Goal: Task Accomplishment & Management: Use online tool/utility

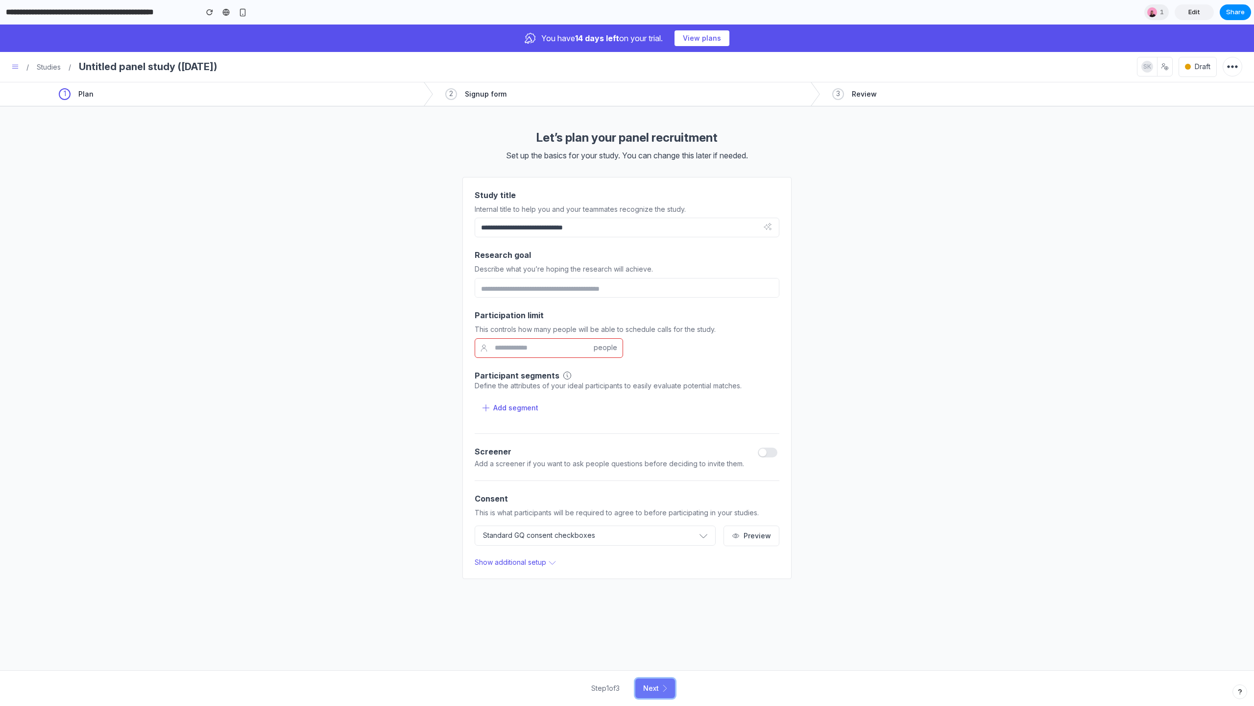
click at [627, 385] on button "Next" at bounding box center [655, 688] width 40 height 20
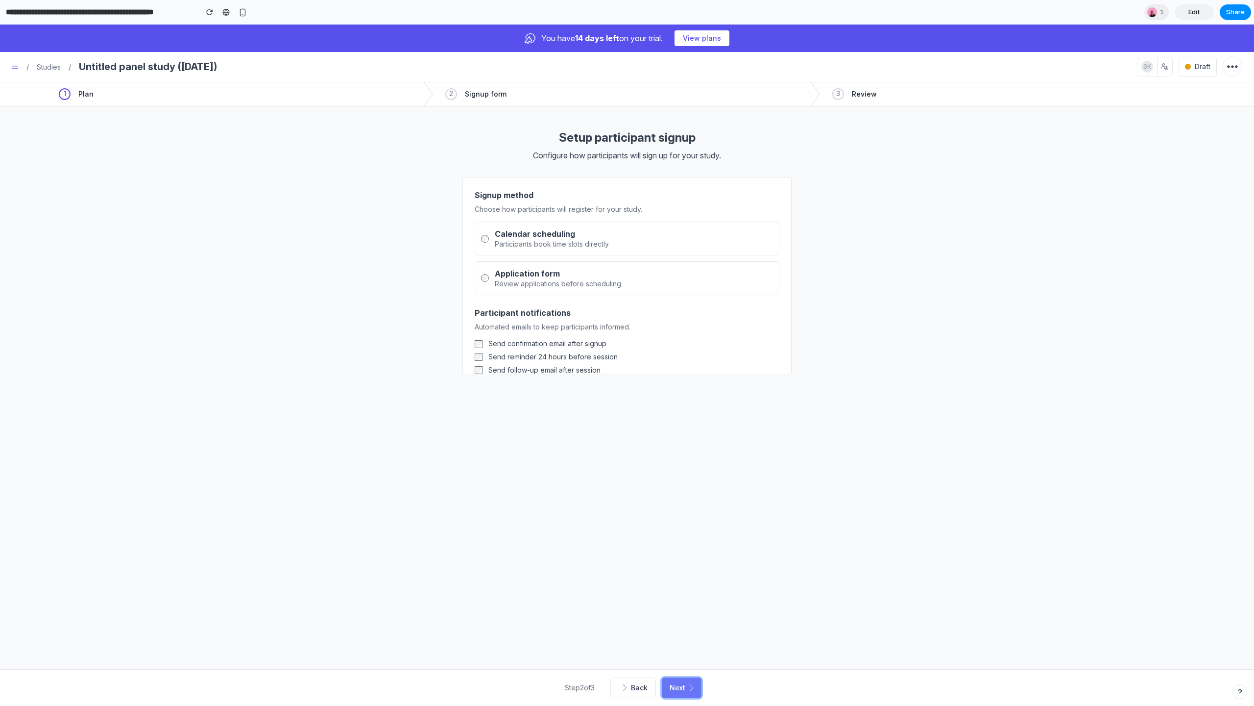
click at [627, 385] on button "Next" at bounding box center [682, 687] width 40 height 21
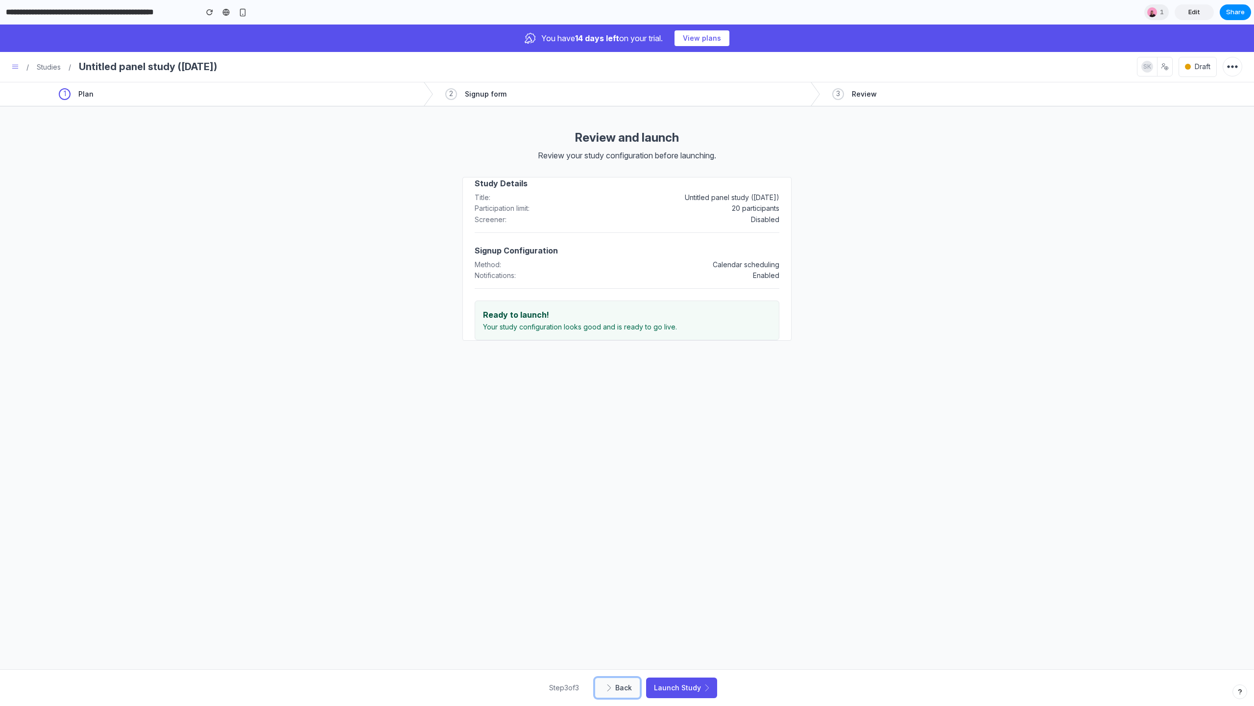
click at [627, 385] on span "Back" at bounding box center [623, 688] width 17 height 10
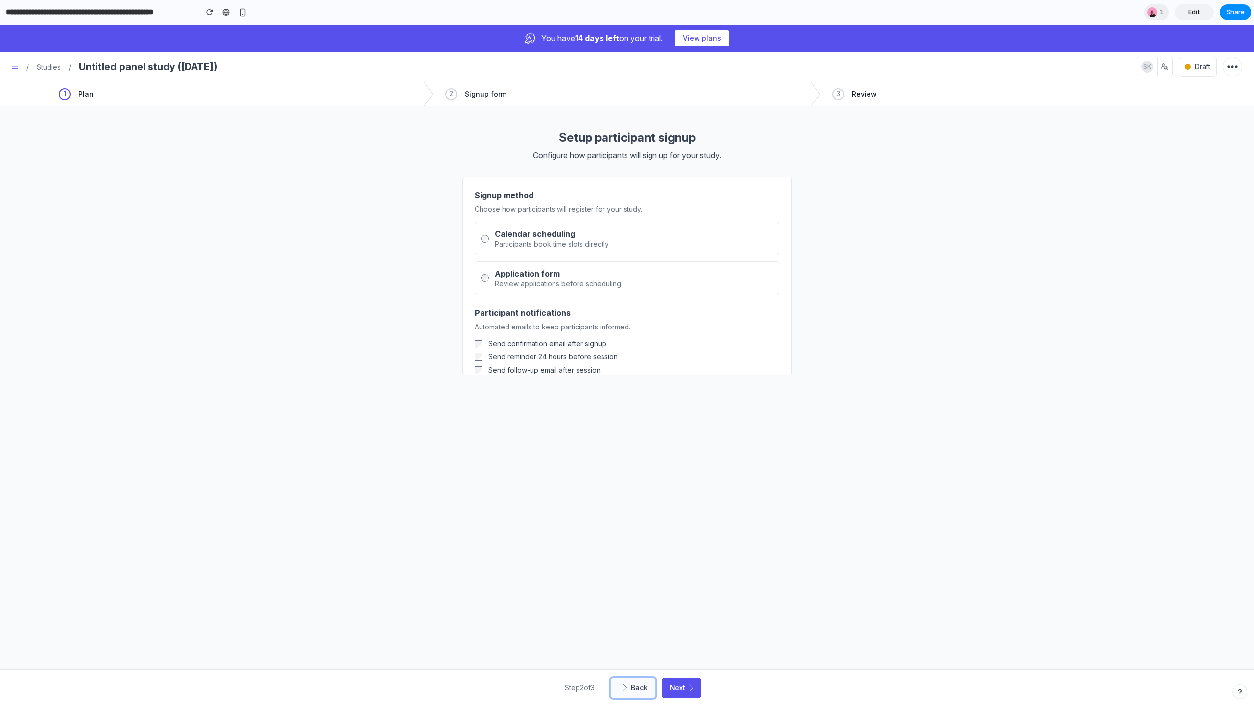
click at [627, 385] on icon at bounding box center [625, 687] width 4 height 7
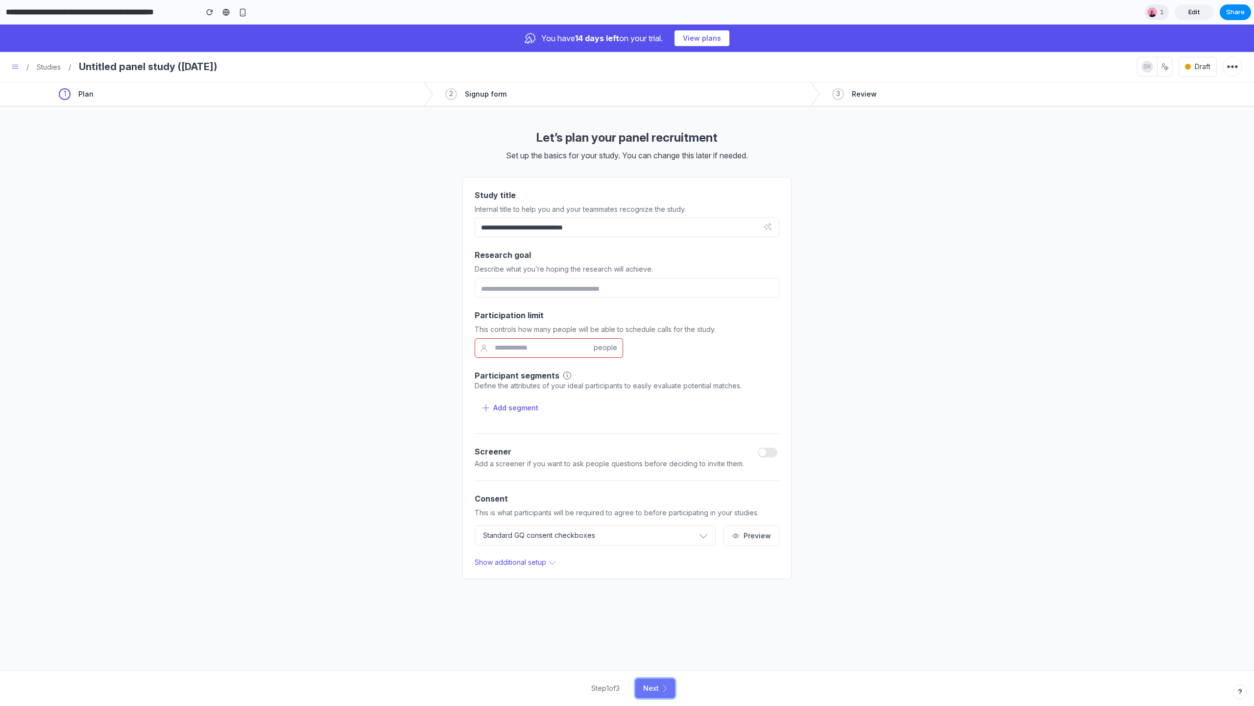
click at [627, 385] on button "Next" at bounding box center [655, 688] width 40 height 20
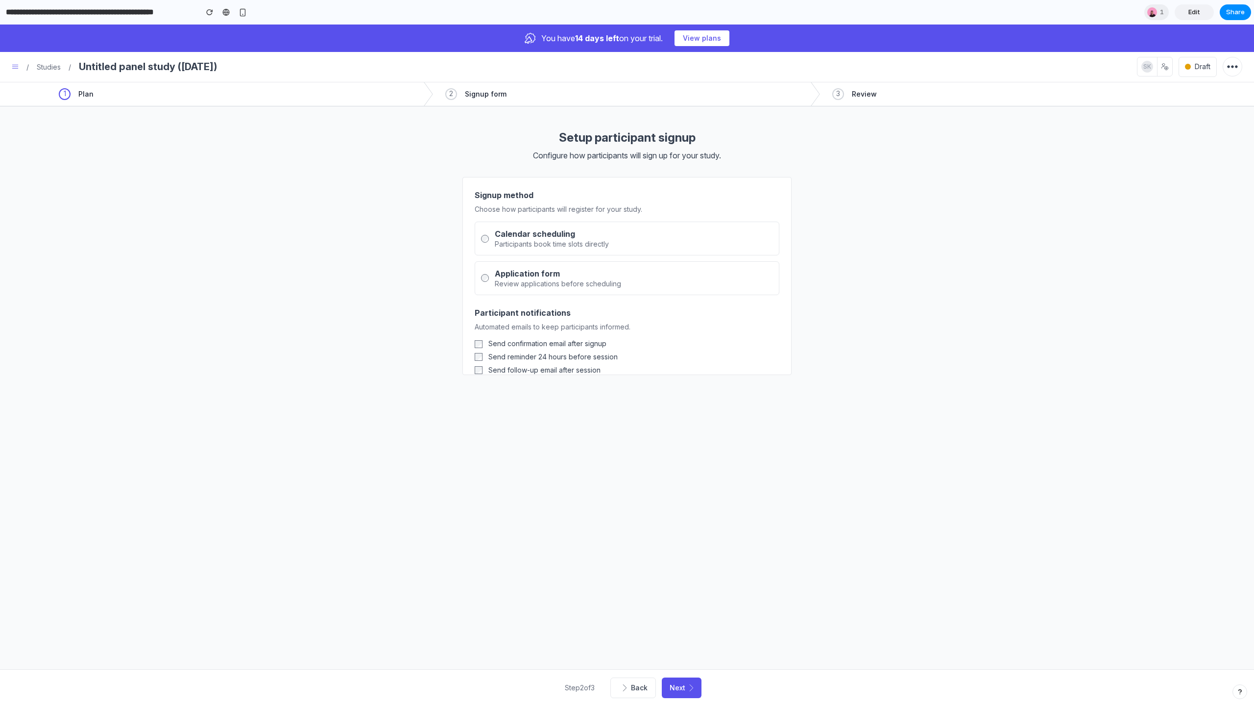
click at [627, 385] on div "Back Next" at bounding box center [656, 687] width 91 height 21
click at [627, 385] on button "Back" at bounding box center [634, 687] width 46 height 21
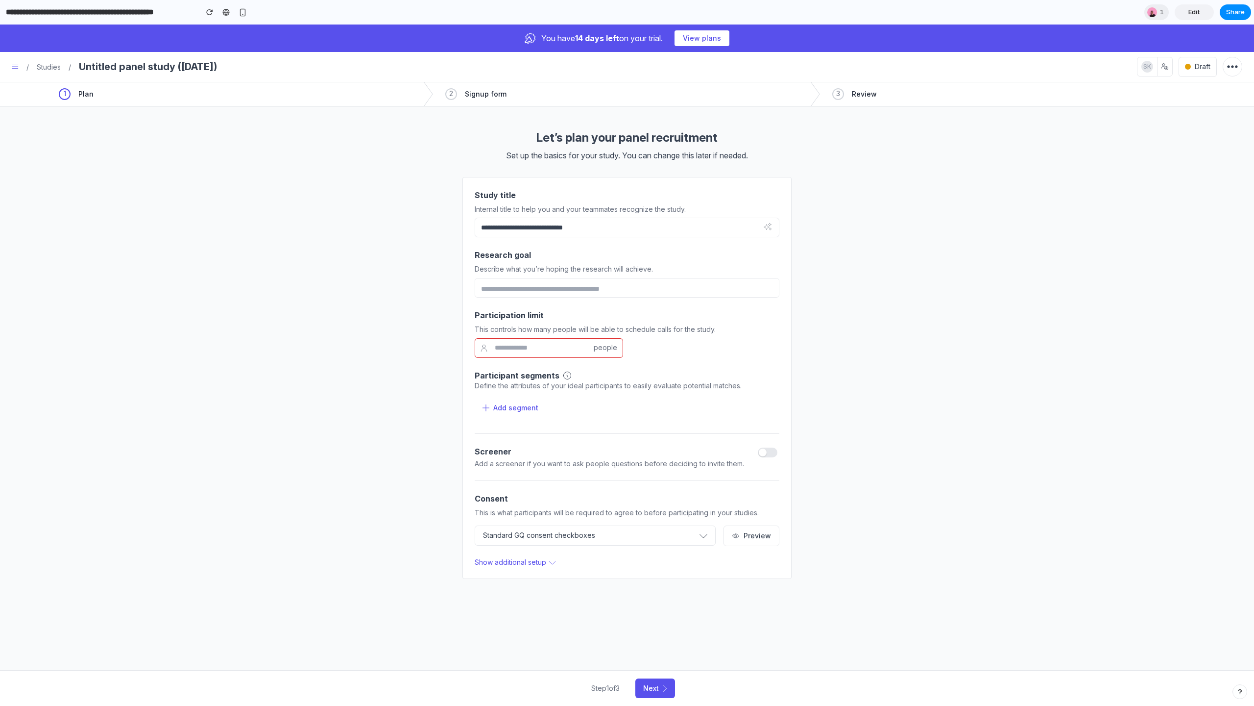
click at [627, 385] on div "Step 1 of 3 Next" at bounding box center [627, 688] width 1160 height 20
click at [627, 385] on button "Next" at bounding box center [655, 688] width 40 height 20
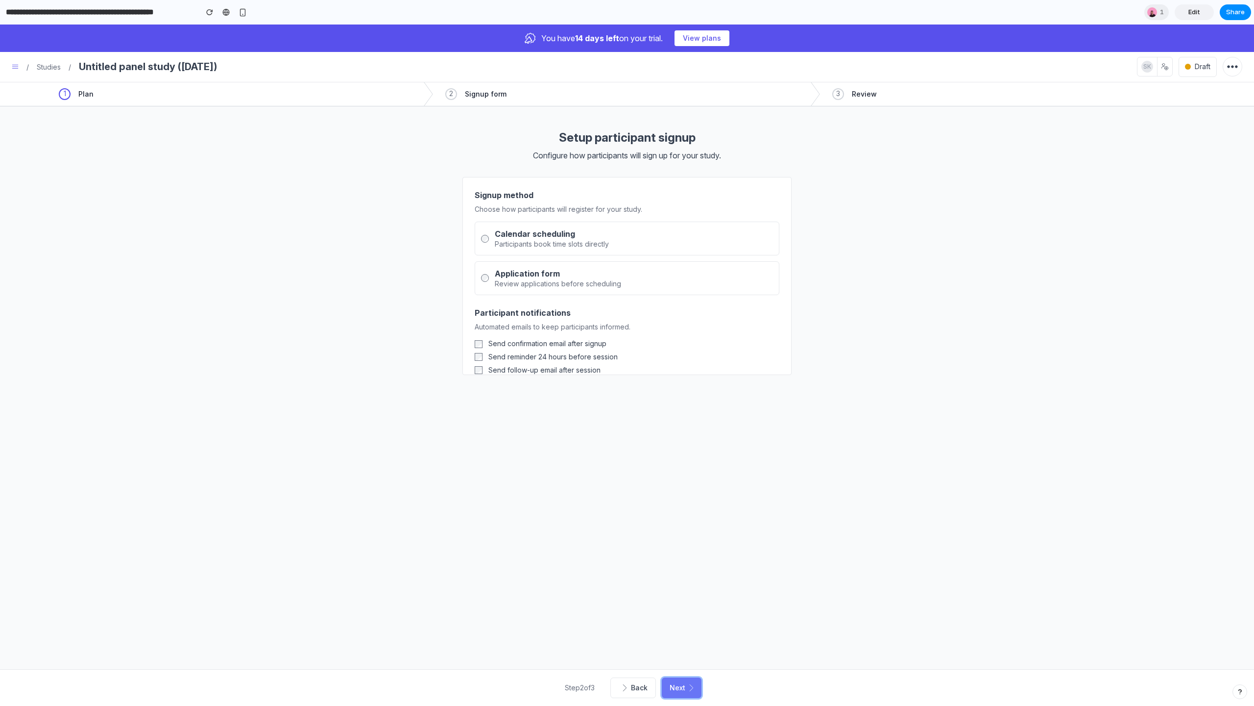
click at [627, 385] on button "Next" at bounding box center [682, 687] width 40 height 21
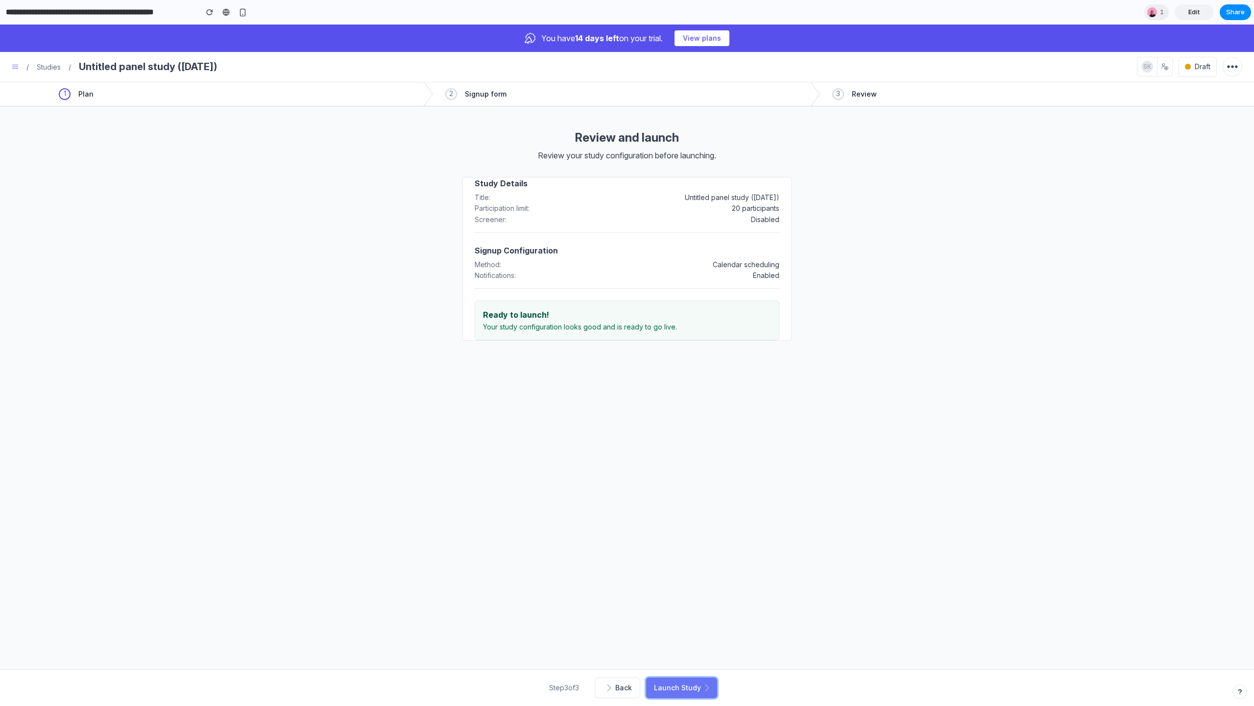
click at [627, 385] on button "Launch Study" at bounding box center [681, 687] width 71 height 21
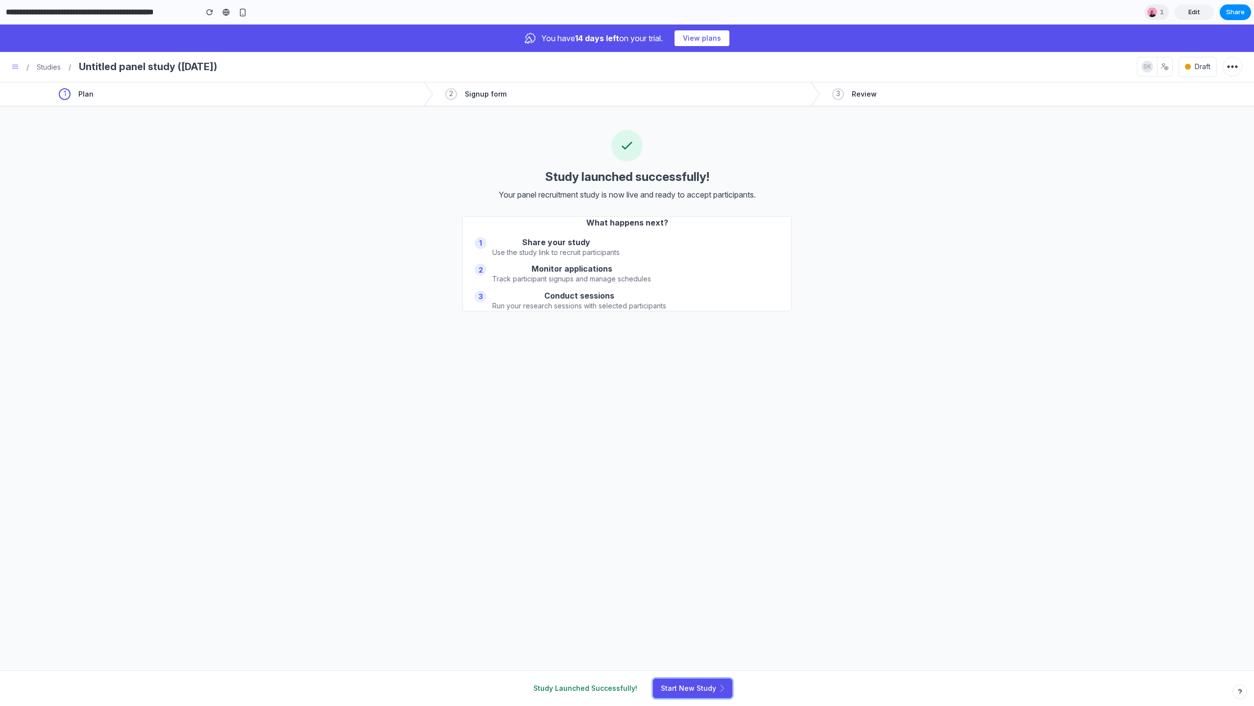
click at [627, 385] on button "Start New Study" at bounding box center [692, 688] width 79 height 20
